Goal: Check status

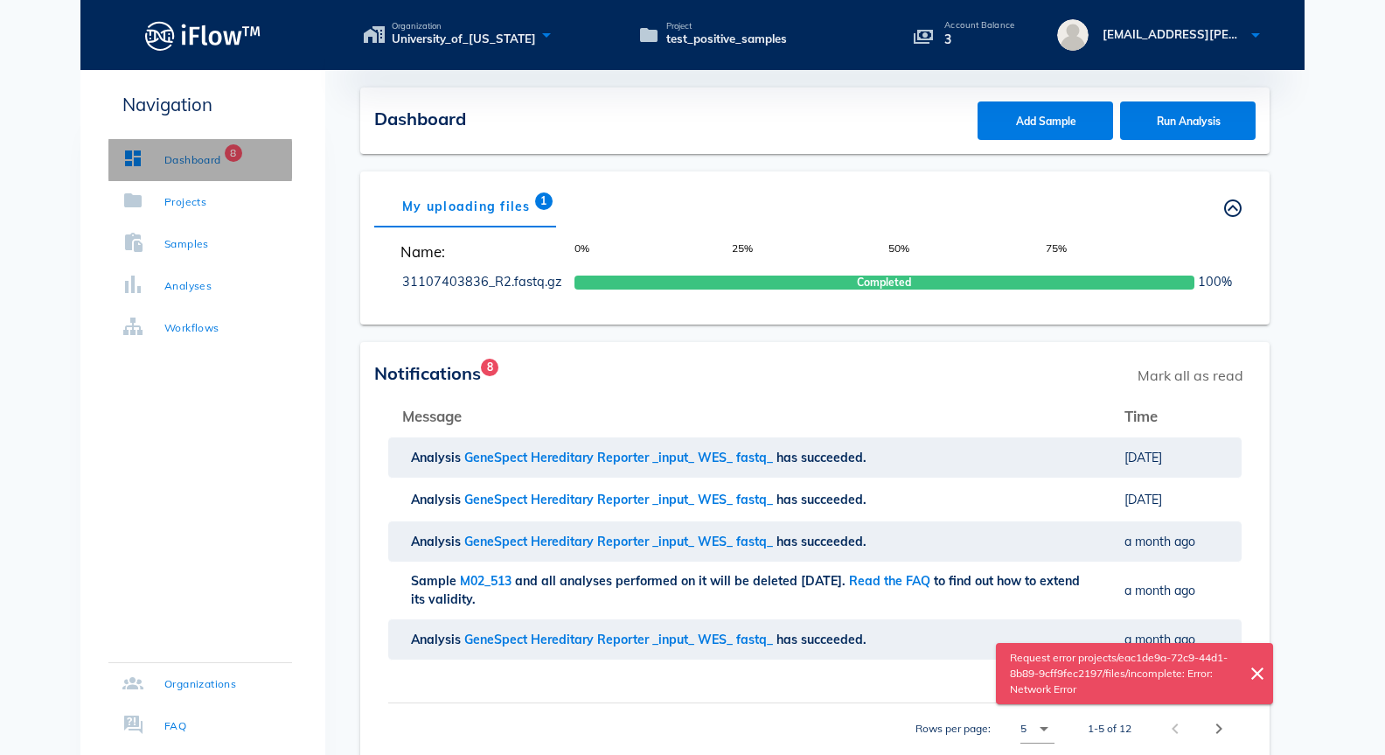
click at [195, 158] on div "Dashboard" at bounding box center [192, 159] width 57 height 17
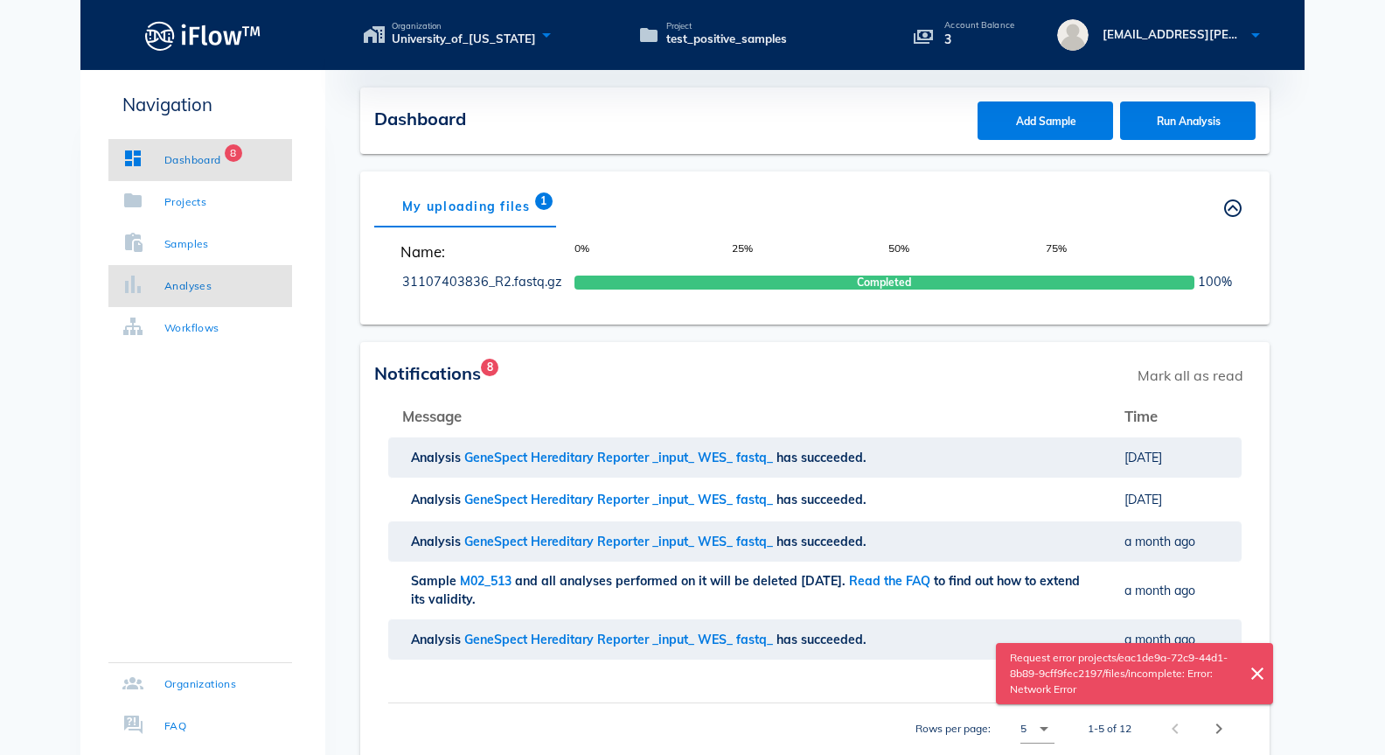
click at [198, 292] on div "Analyses" at bounding box center [187, 285] width 47 height 17
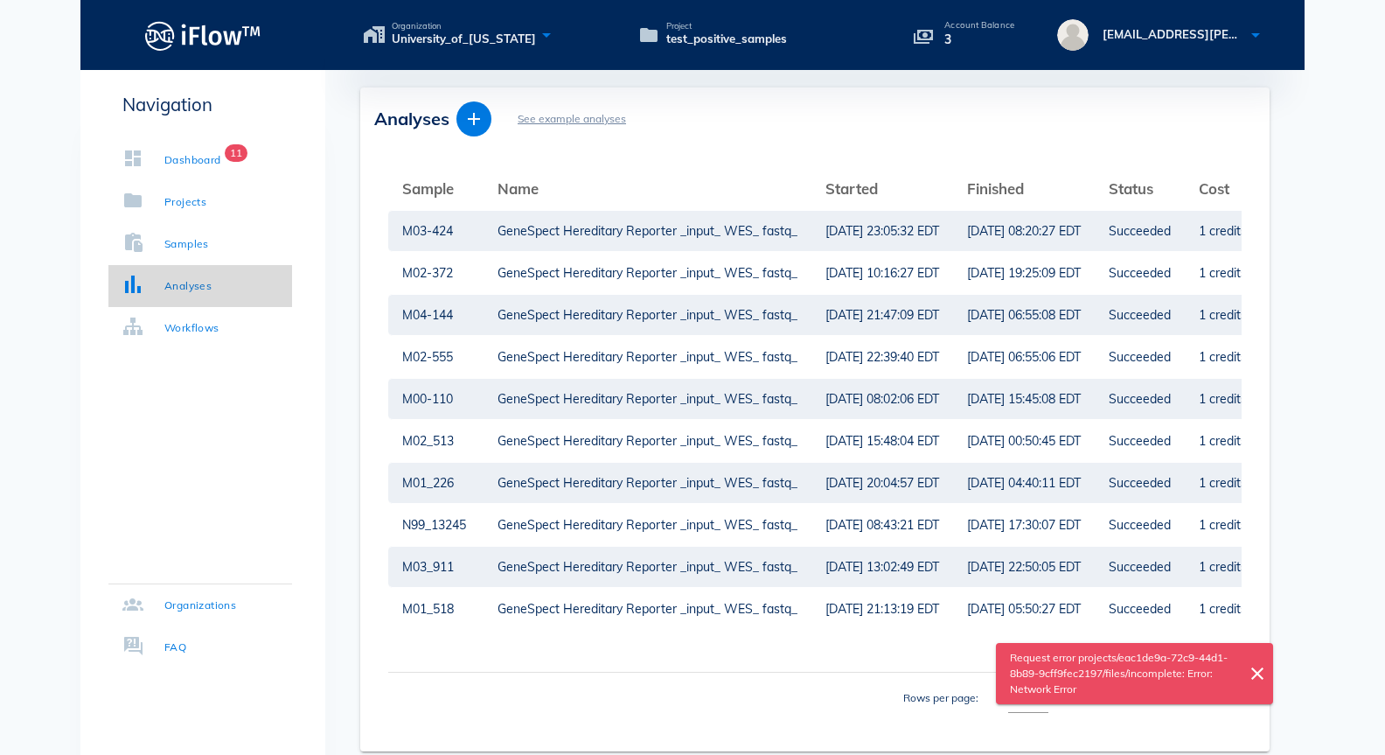
click at [181, 277] on div "Analyses" at bounding box center [187, 285] width 47 height 17
click at [549, 228] on div "GeneSpect Hereditary Reporter _input_ WES_ fastq_" at bounding box center [648, 231] width 300 height 40
click at [584, 239] on div "GeneSpect Hereditary Reporter _input_ WES_ fastq_" at bounding box center [648, 231] width 300 height 40
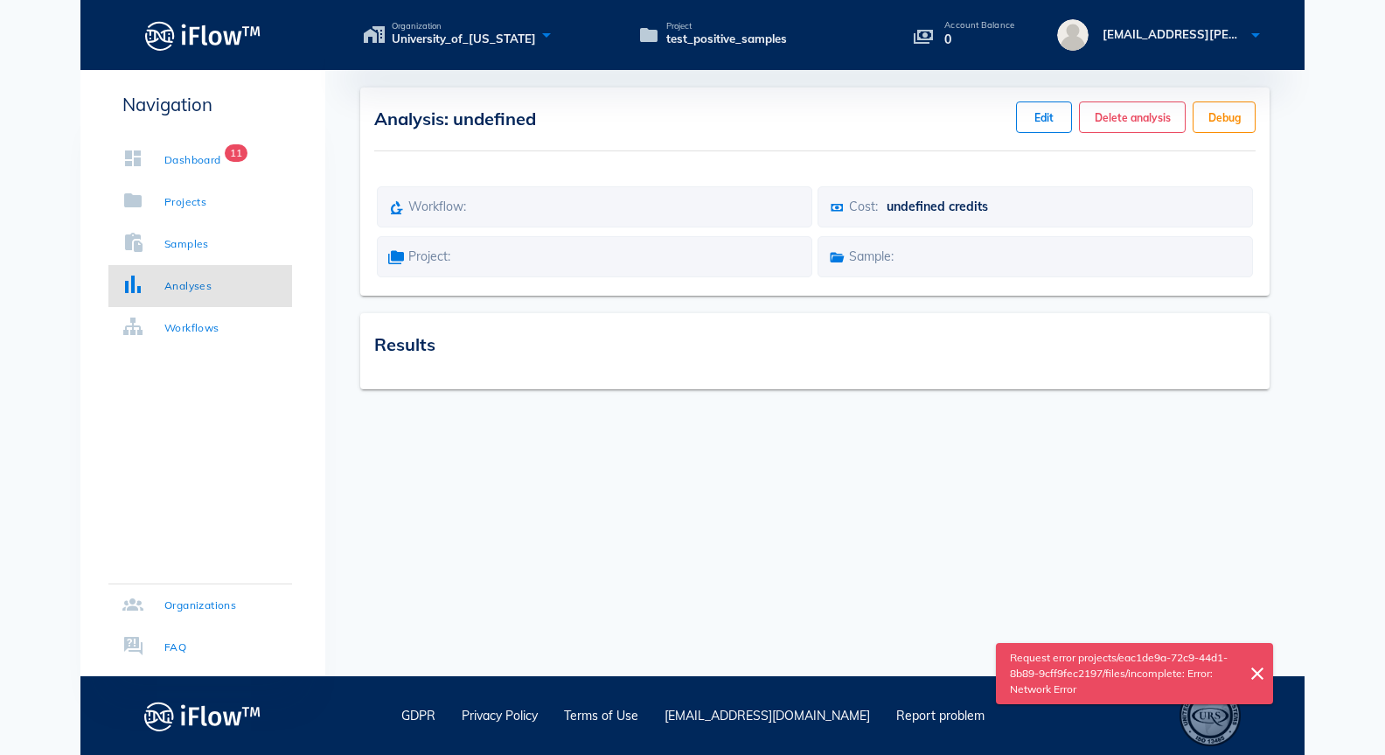
click at [584, 239] on div "Project:" at bounding box center [595, 256] width 436 height 41
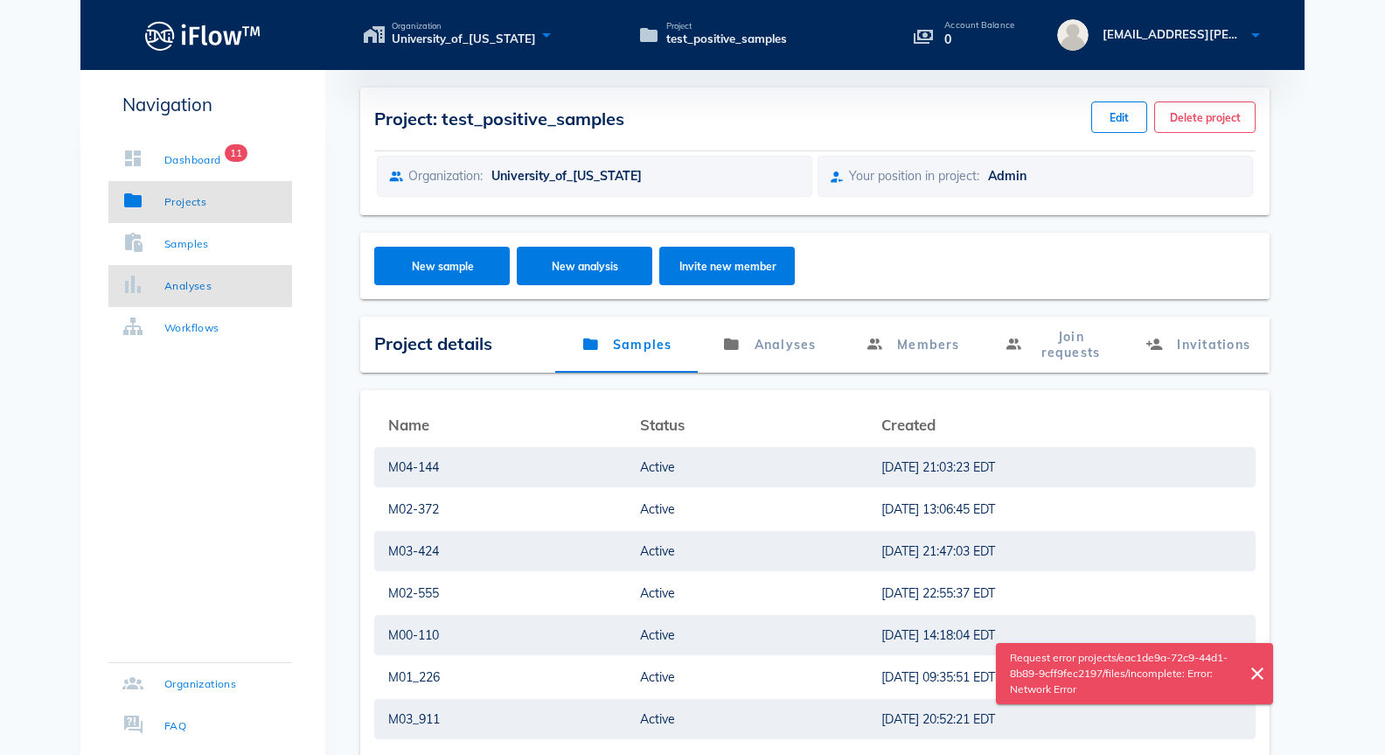
click at [200, 292] on div "Analyses" at bounding box center [187, 285] width 47 height 17
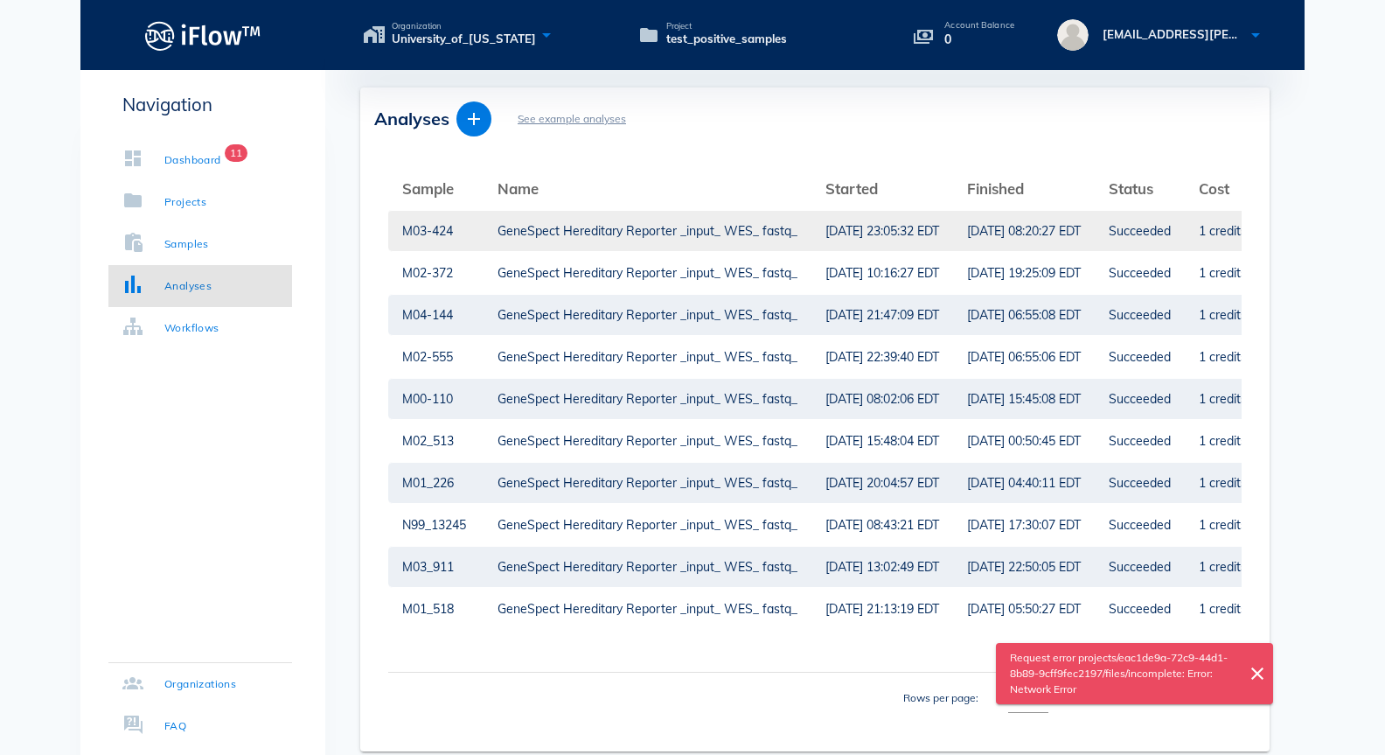
click at [953, 236] on td "[DATE] 23:05:32 EDT" at bounding box center [883, 231] width 142 height 42
click at [856, 233] on div "[DATE] 23:05:32 EDT" at bounding box center [883, 231] width 114 height 40
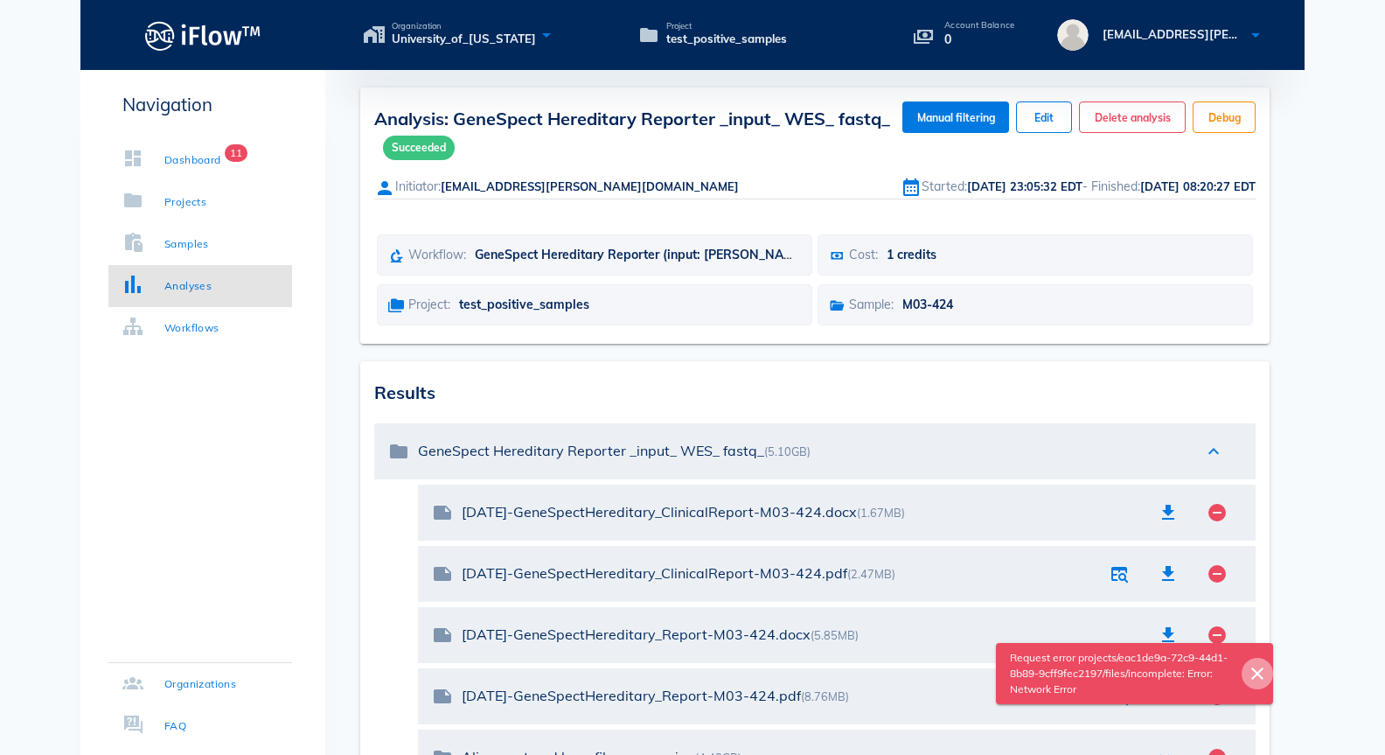
click at [1257, 673] on icon "close" at bounding box center [1257, 673] width 21 height 21
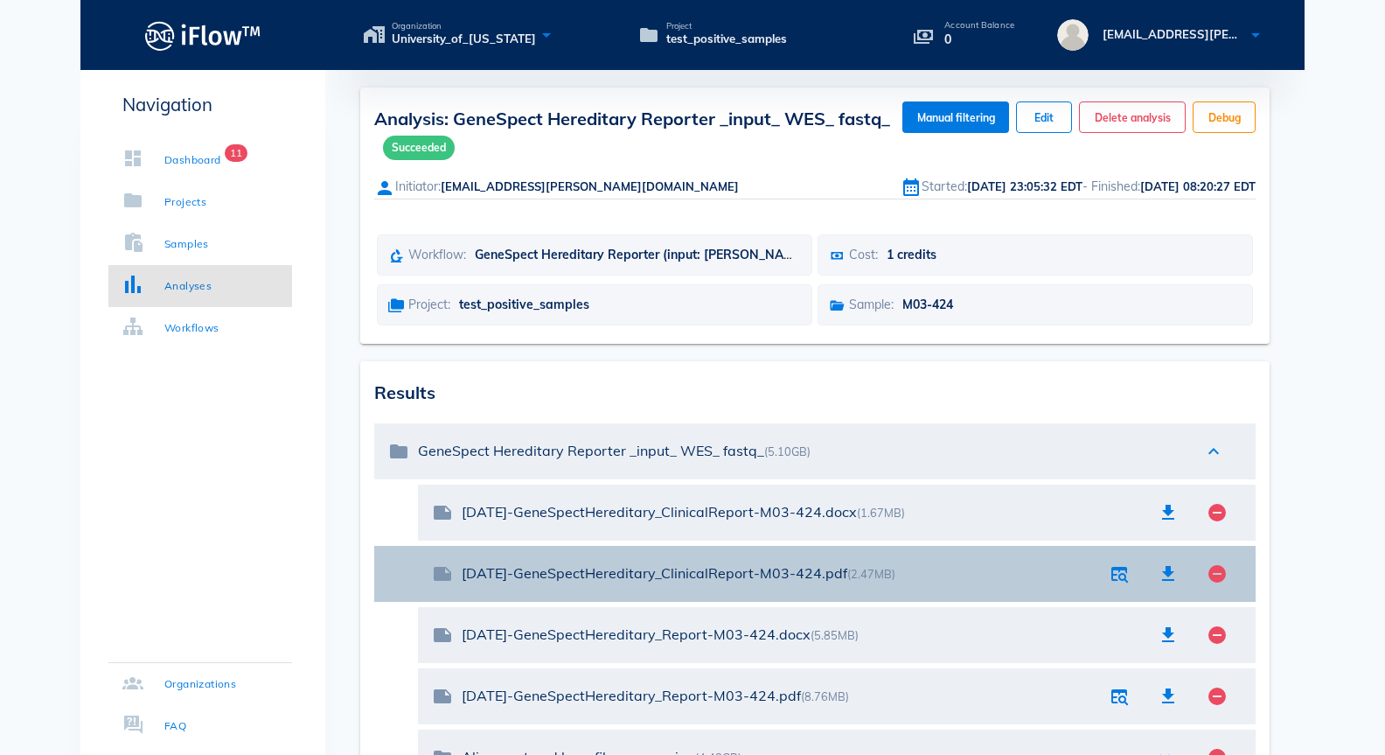
click at [1129, 589] on div at bounding box center [1119, 573] width 31 height 31
click at [1119, 576] on icon "button" at bounding box center [1119, 573] width 21 height 21
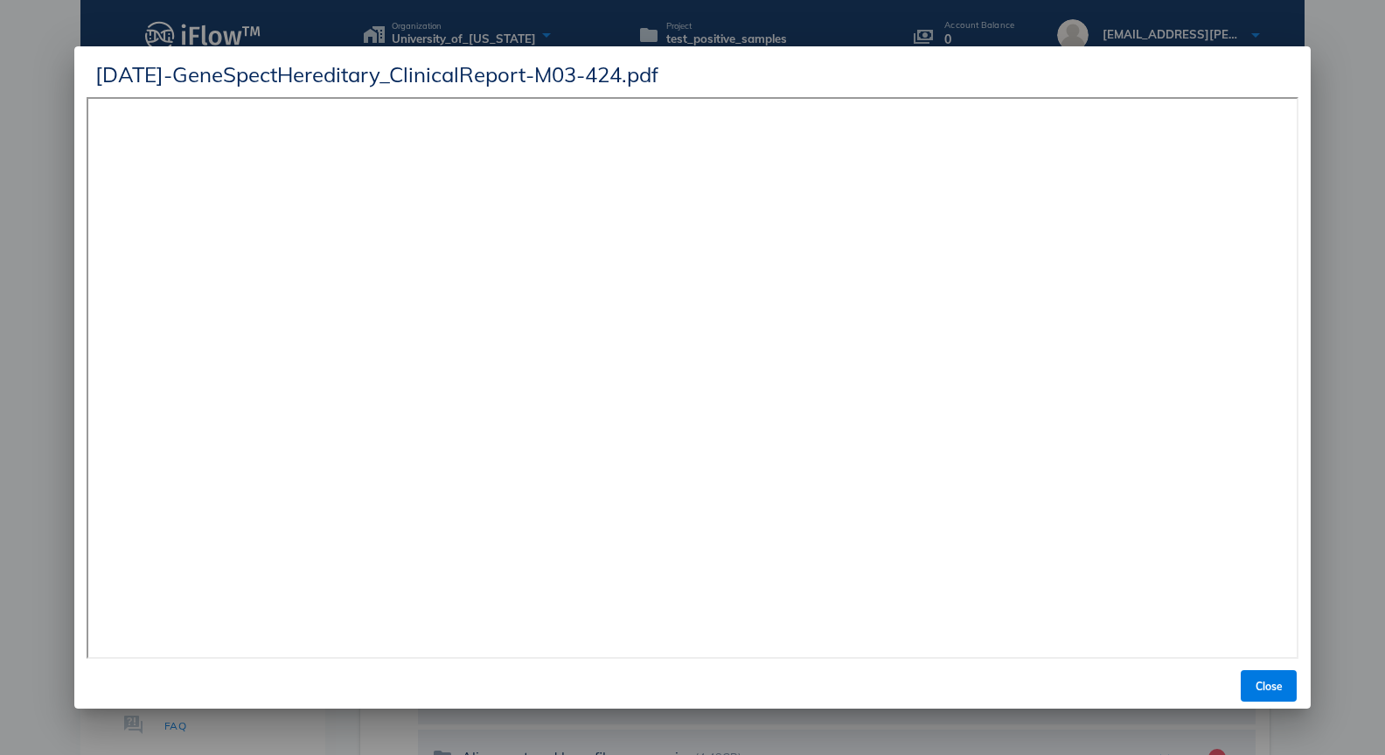
click at [52, 31] on div at bounding box center [692, 377] width 1385 height 755
